Goal: Find specific page/section: Find specific page/section

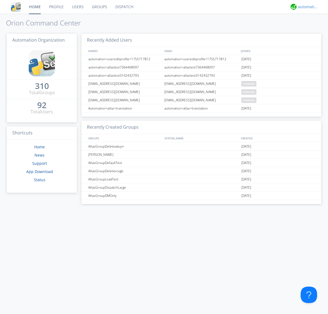
click at [307, 7] on div "automation+atlas" at bounding box center [308, 6] width 20 height 5
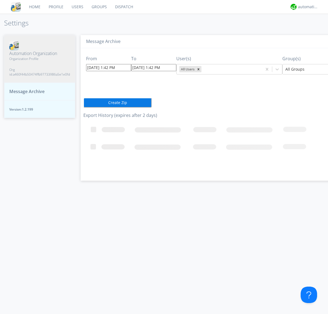
click at [104, 67] on input "[DATE] 1:42 PM" at bounding box center [108, 67] width 45 height 7
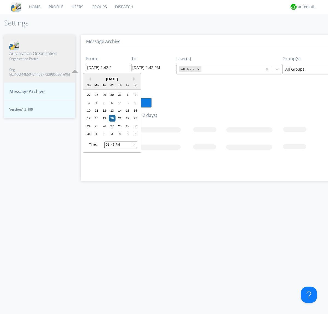
type input "[DATE] 1:42 PM"
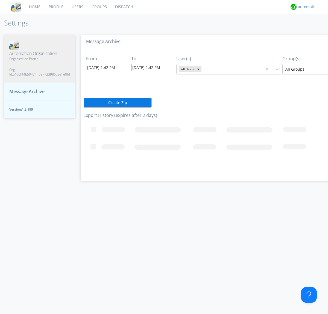
click at [307, 7] on div "automation+atlas" at bounding box center [308, 6] width 20 height 5
